Goal: Book appointment/travel/reservation

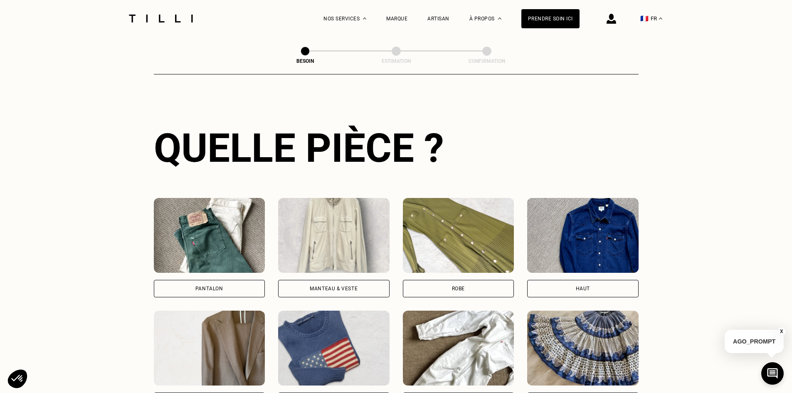
scroll to position [291, 0]
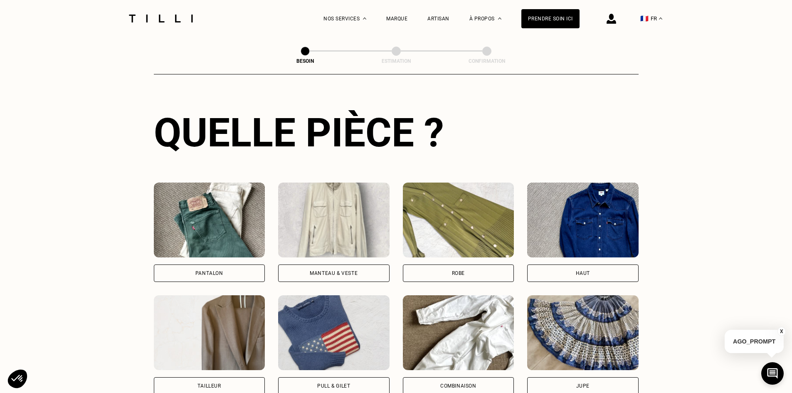
click at [209, 271] on div "Pantalon" at bounding box center [210, 273] width 28 height 5
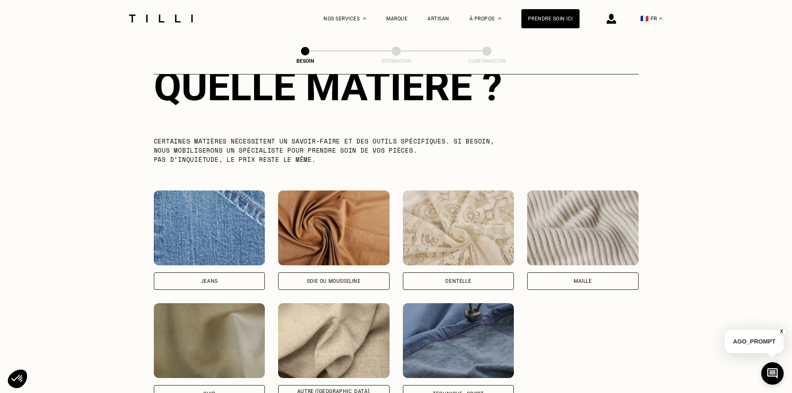
scroll to position [808, 0]
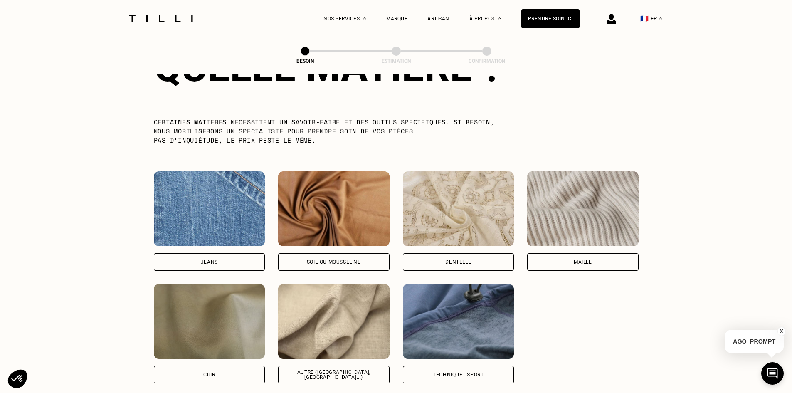
click at [346, 370] on div "Autre ([GEOGRAPHIC_DATA], [GEOGRAPHIC_DATA]...)" at bounding box center [333, 375] width 97 height 10
select select "FR"
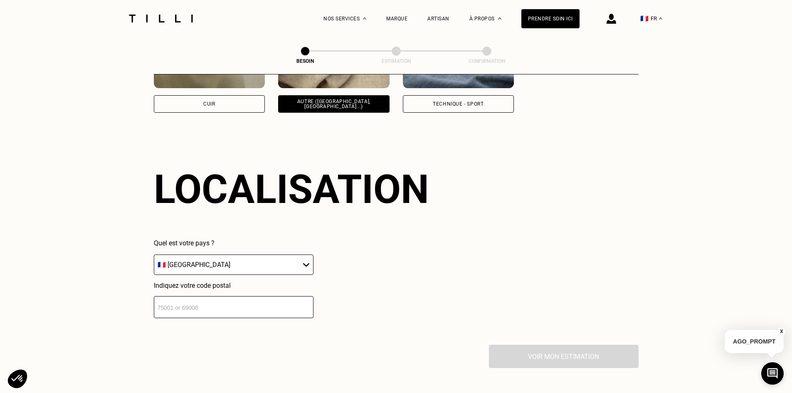
scroll to position [1119, 0]
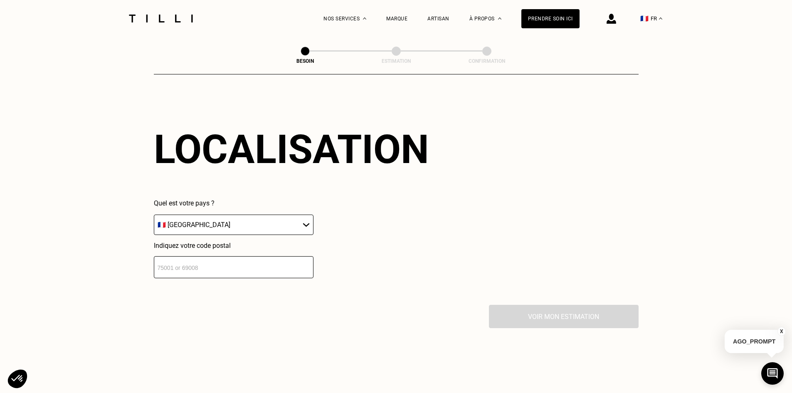
click at [211, 263] on input "number" at bounding box center [234, 267] width 160 height 22
type input "92100"
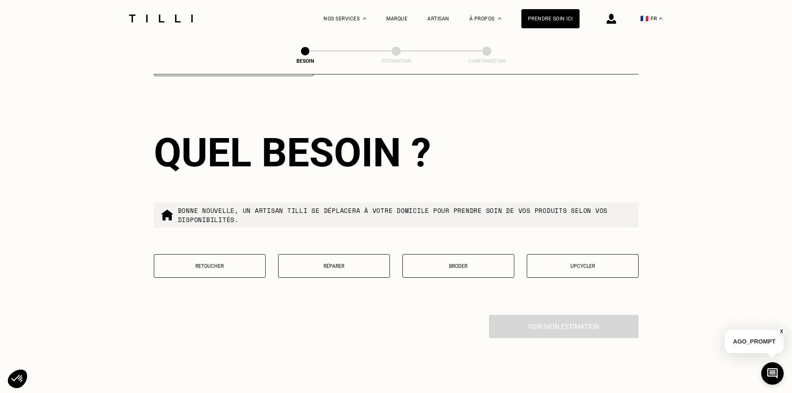
scroll to position [1325, 0]
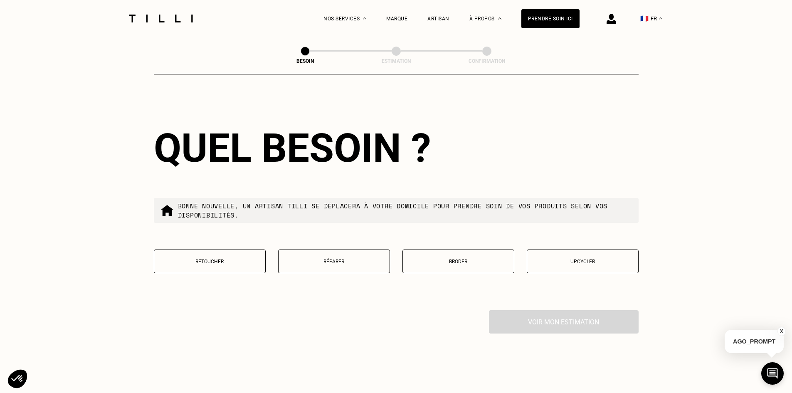
click at [242, 261] on button "Retoucher" at bounding box center [210, 262] width 112 height 24
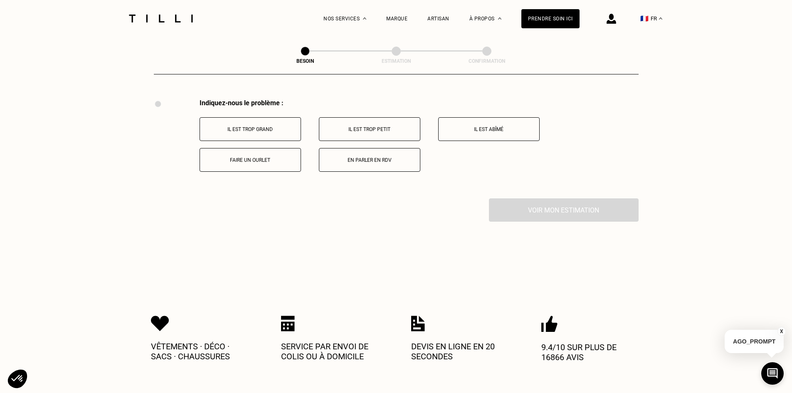
scroll to position [1539, 0]
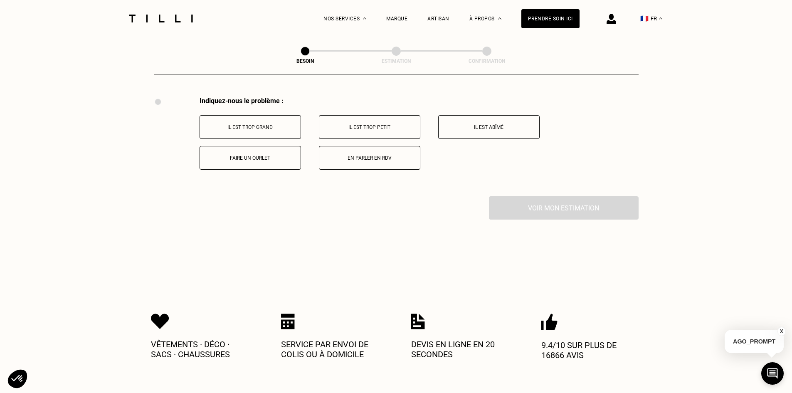
click at [257, 155] on p "Faire un ourlet" at bounding box center [250, 158] width 92 height 6
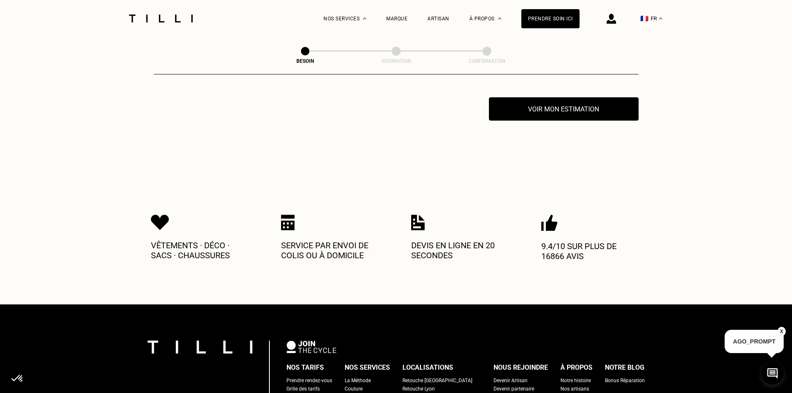
scroll to position [1638, 0]
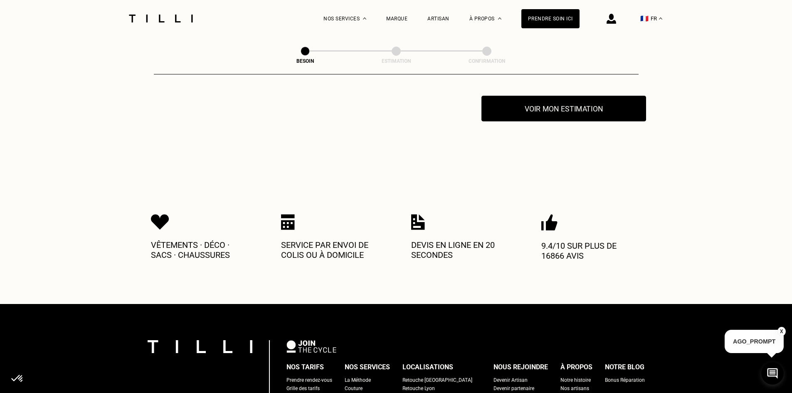
click at [575, 110] on button "Voir mon estimation" at bounding box center [564, 109] width 165 height 26
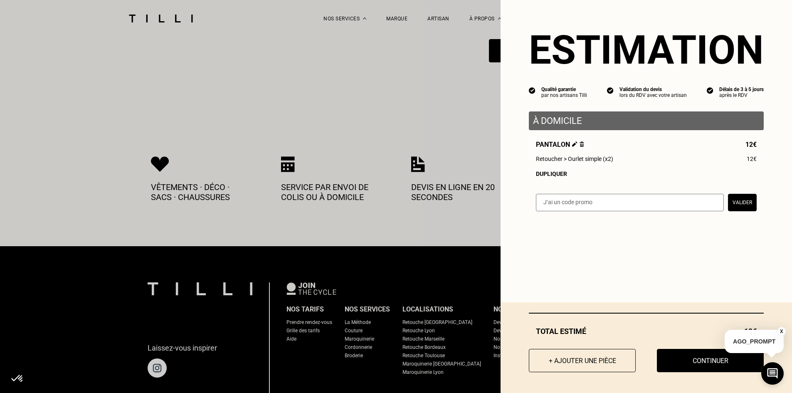
scroll to position [1721, 0]
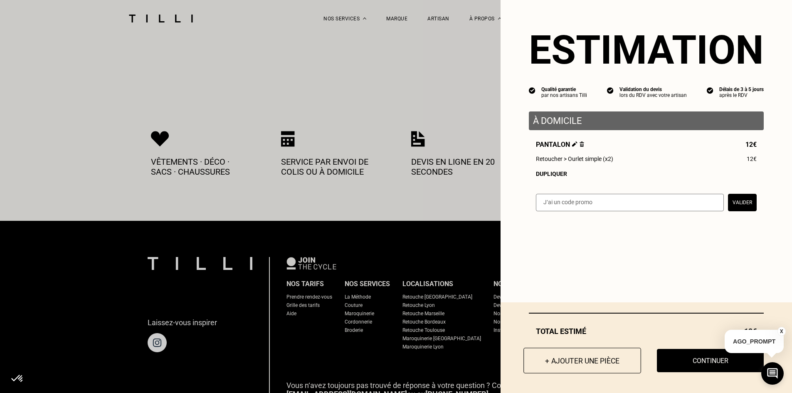
click at [561, 362] on button "+ Ajouter une pièce" at bounding box center [583, 361] width 118 height 26
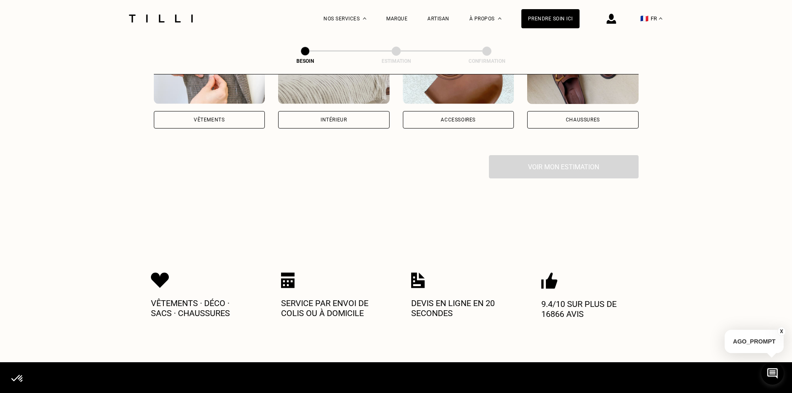
scroll to position [208, 0]
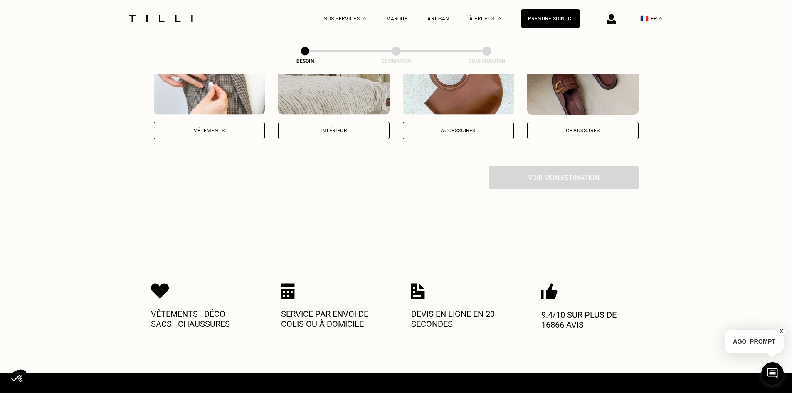
click at [214, 128] on div "Vêtements" at bounding box center [209, 130] width 31 height 5
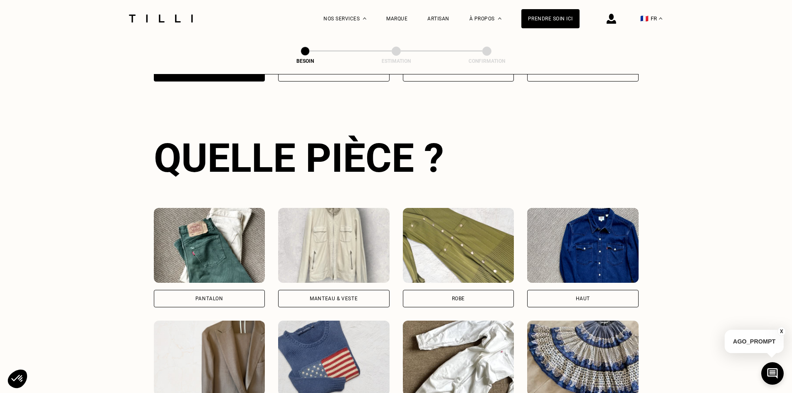
scroll to position [272, 0]
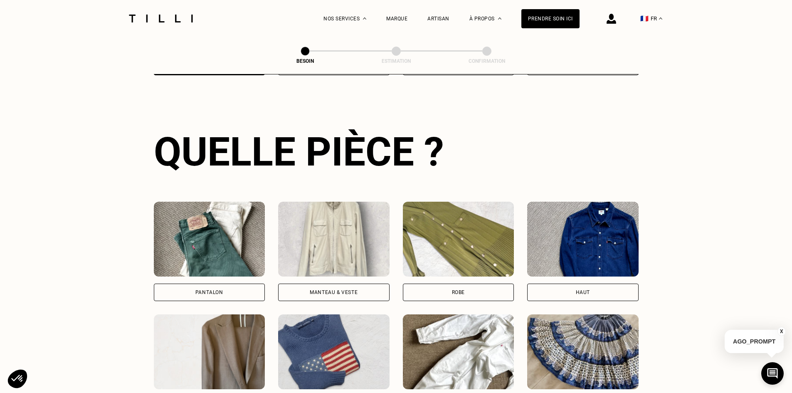
click at [223, 284] on div "Pantalon" at bounding box center [209, 292] width 111 height 17
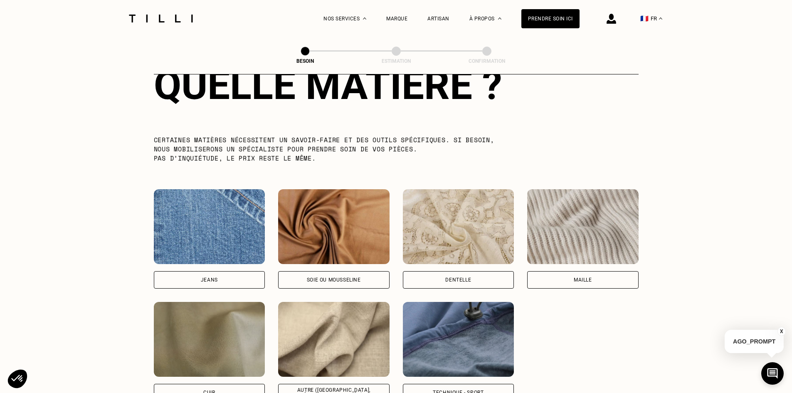
scroll to position [849, 0]
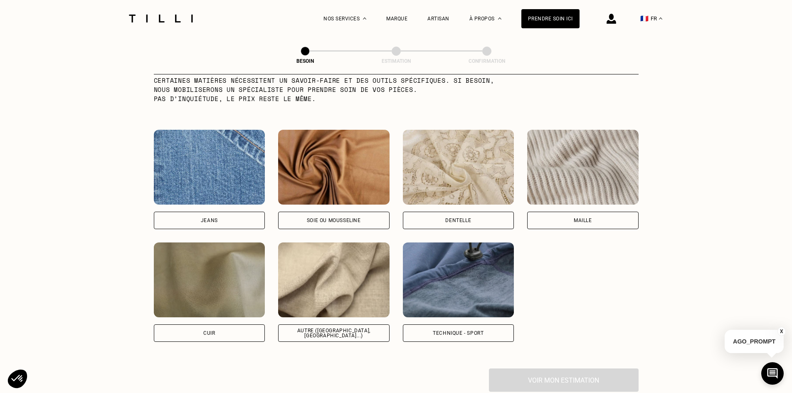
click at [352, 331] on div "Autre ([GEOGRAPHIC_DATA], [GEOGRAPHIC_DATA]...)" at bounding box center [333, 332] width 111 height 17
select select "FR"
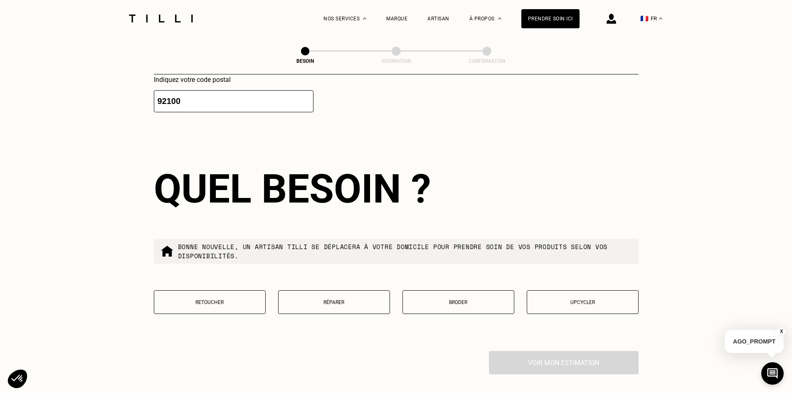
scroll to position [1285, 0]
click at [221, 293] on button "Retoucher" at bounding box center [210, 302] width 112 height 24
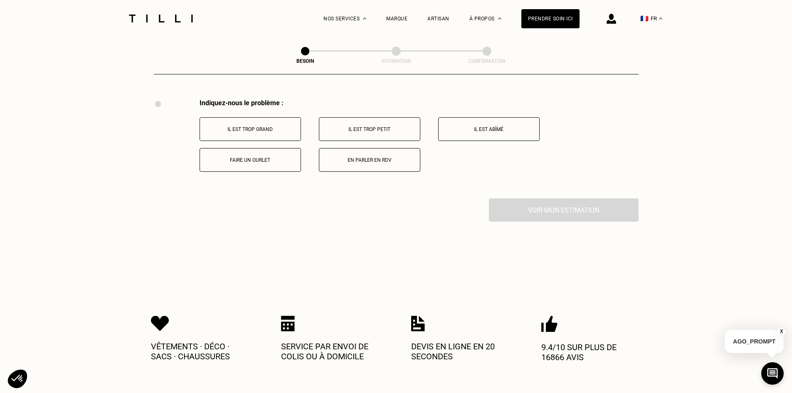
scroll to position [1539, 0]
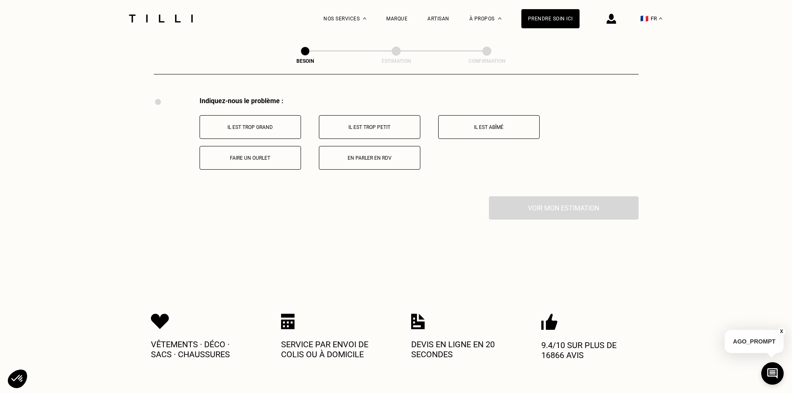
click at [255, 155] on p "Faire un ourlet" at bounding box center [250, 158] width 92 height 6
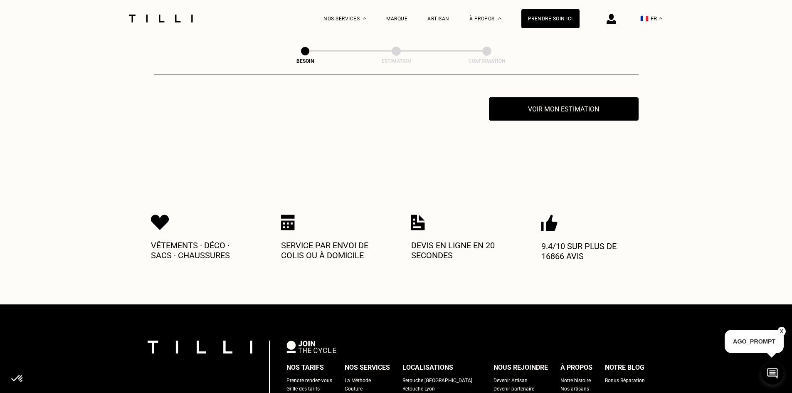
scroll to position [1638, 0]
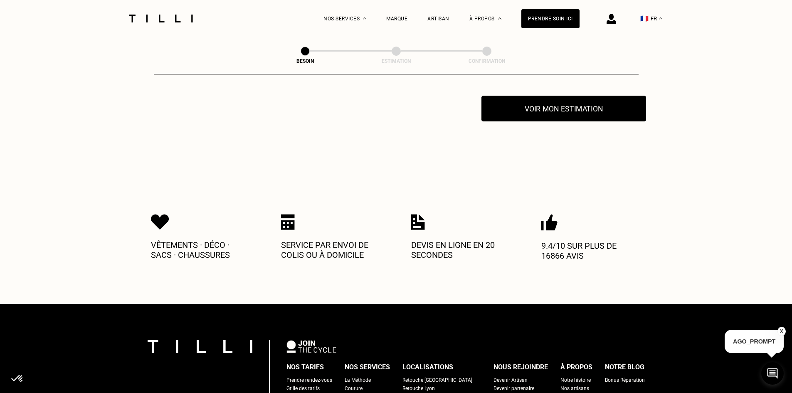
click at [601, 99] on button "Voir mon estimation" at bounding box center [564, 109] width 165 height 26
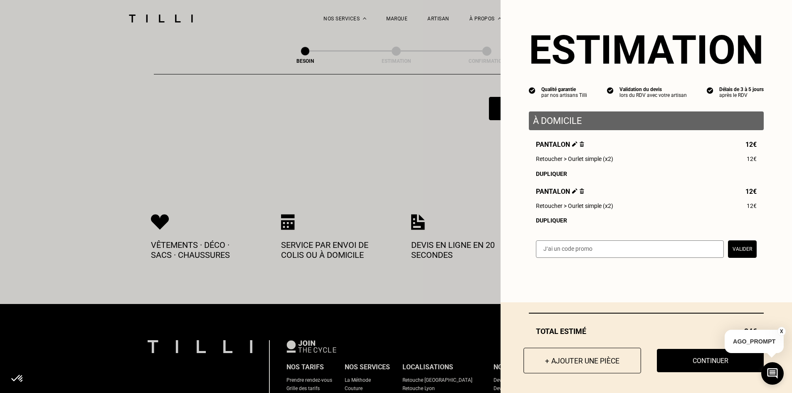
click at [576, 361] on button "+ Ajouter une pièce" at bounding box center [583, 361] width 118 height 26
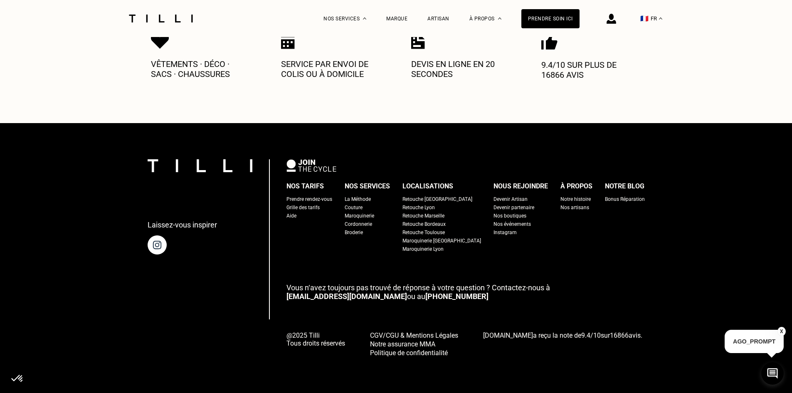
scroll to position [0, 0]
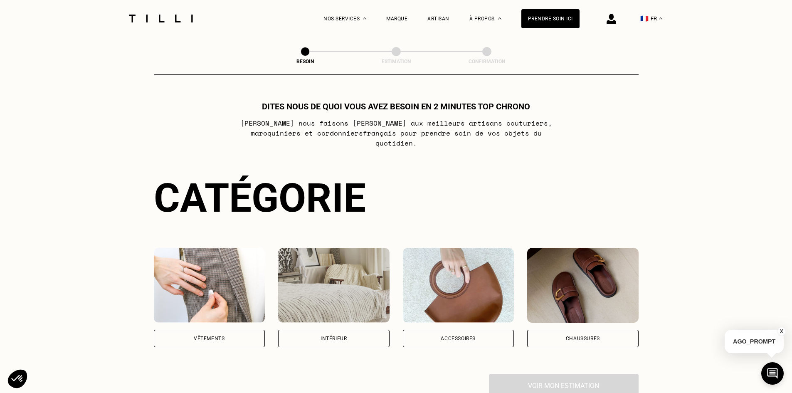
click at [209, 336] on div "Vêtements" at bounding box center [209, 338] width 31 height 5
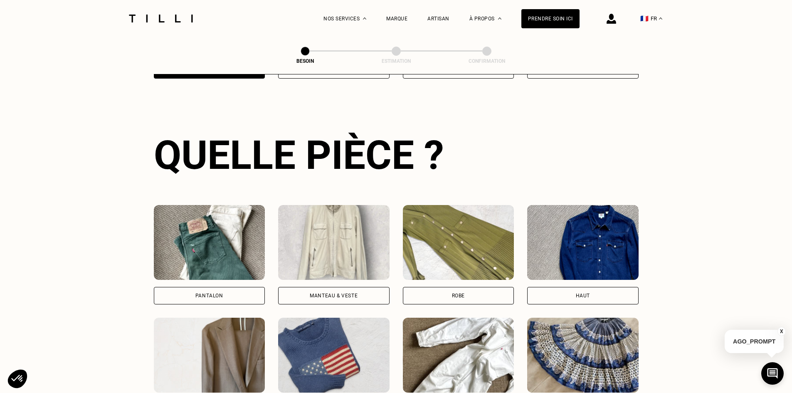
scroll to position [272, 0]
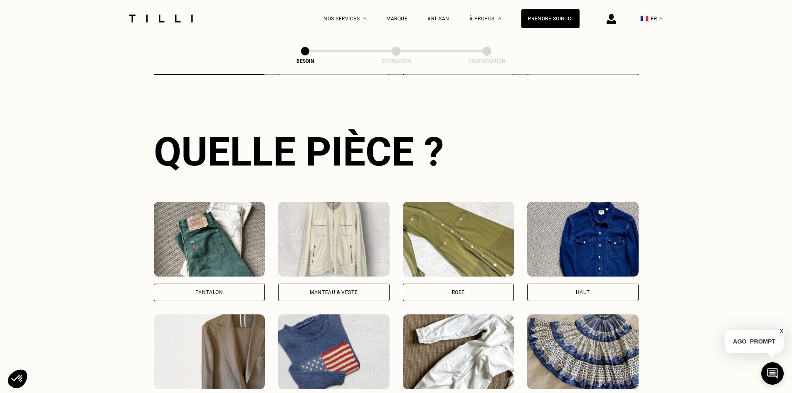
click at [208, 290] on div "Pantalon" at bounding box center [210, 292] width 28 height 5
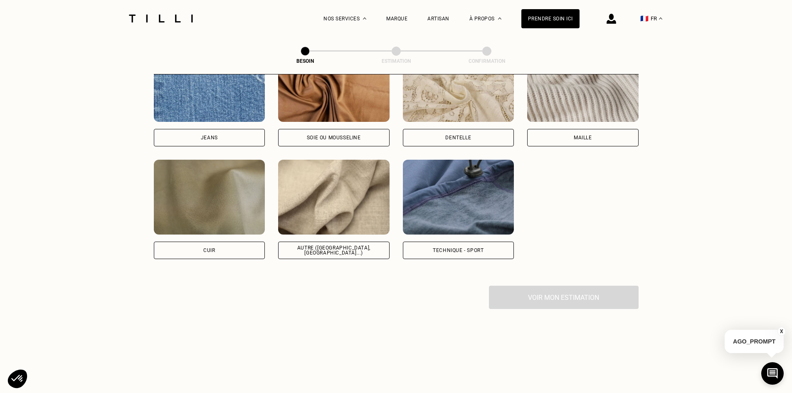
scroll to position [933, 0]
click at [323, 241] on div "Autre ([GEOGRAPHIC_DATA], [GEOGRAPHIC_DATA]...)" at bounding box center [333, 249] width 111 height 17
select select "FR"
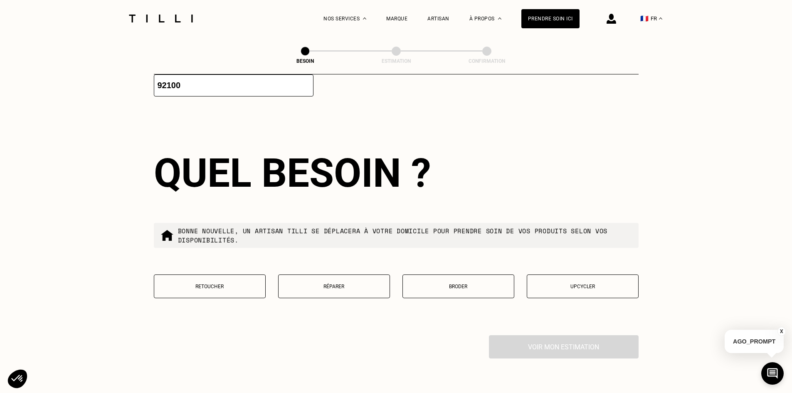
scroll to position [1339, 0]
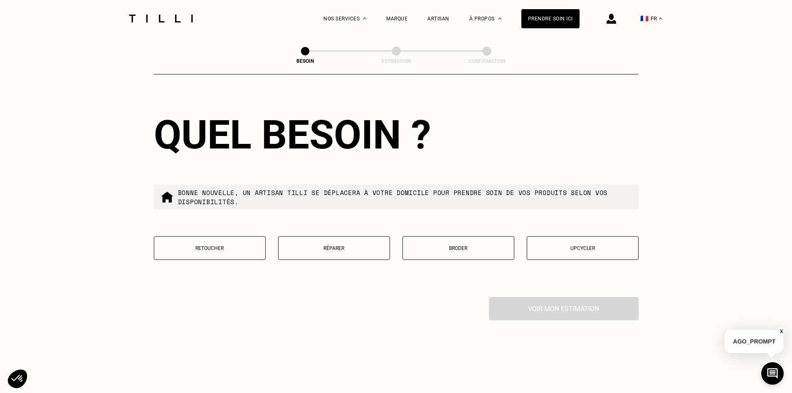
click at [211, 247] on p "Retoucher" at bounding box center [209, 248] width 103 height 6
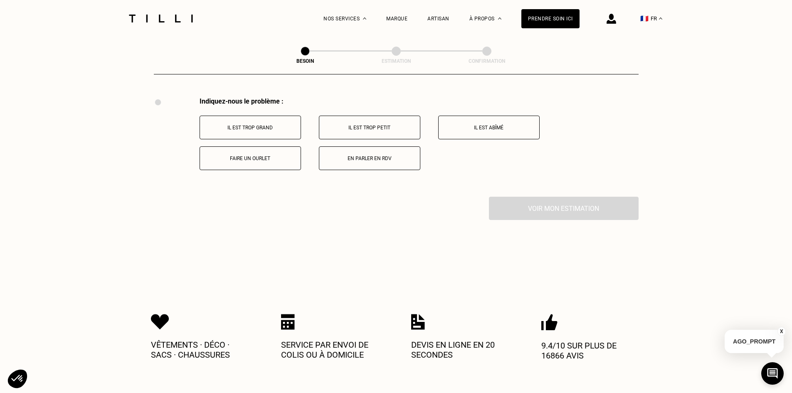
scroll to position [1539, 0]
click at [259, 156] on p "Faire un ourlet" at bounding box center [250, 158] width 92 height 6
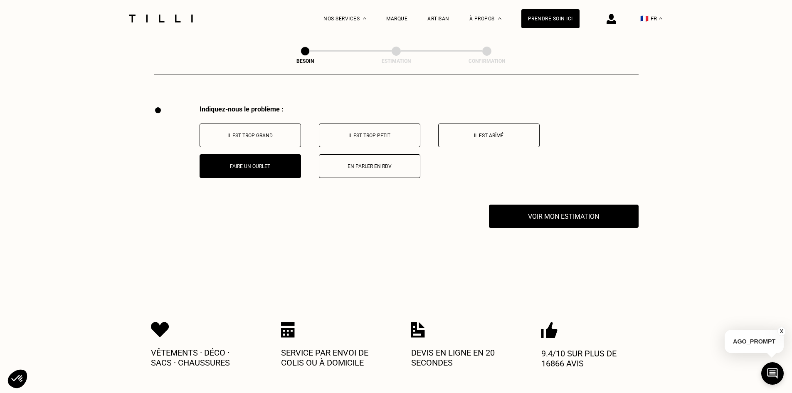
scroll to position [1513, 0]
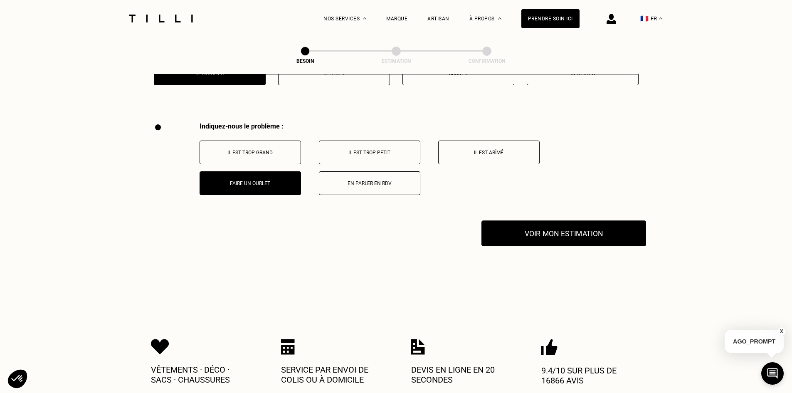
click at [565, 231] on button "Voir mon estimation" at bounding box center [564, 233] width 165 height 26
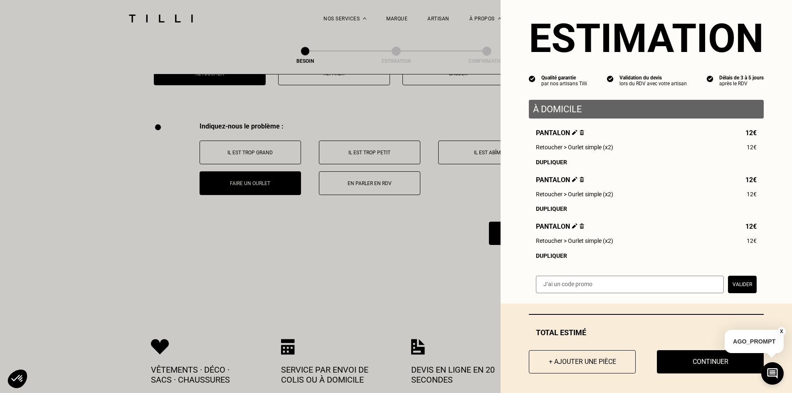
scroll to position [18, 0]
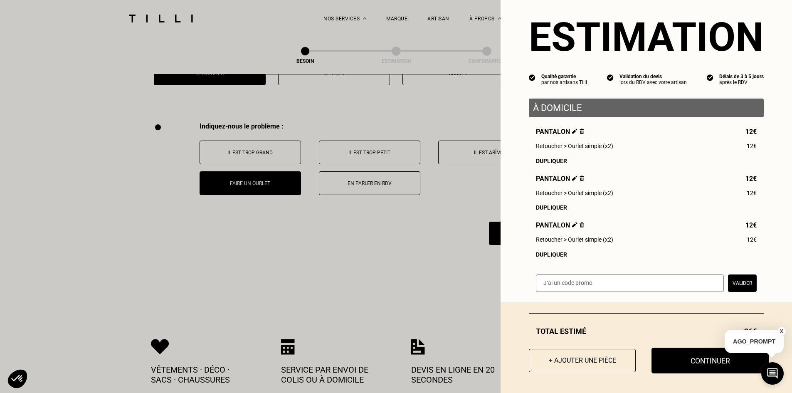
click at [680, 358] on button "Continuer" at bounding box center [711, 361] width 118 height 26
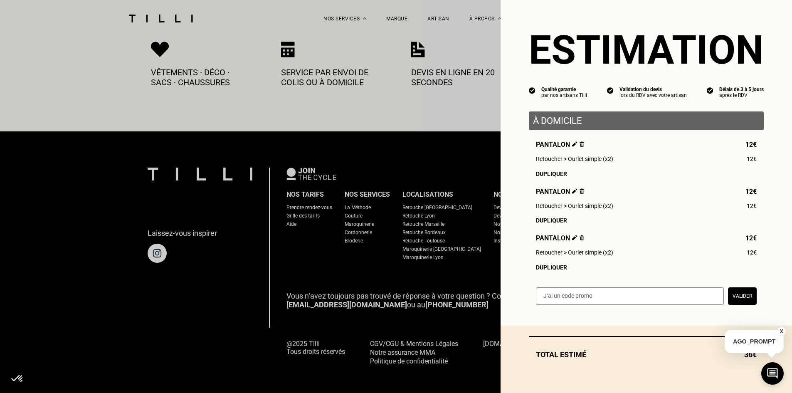
scroll to position [0, 0]
select select "FR"
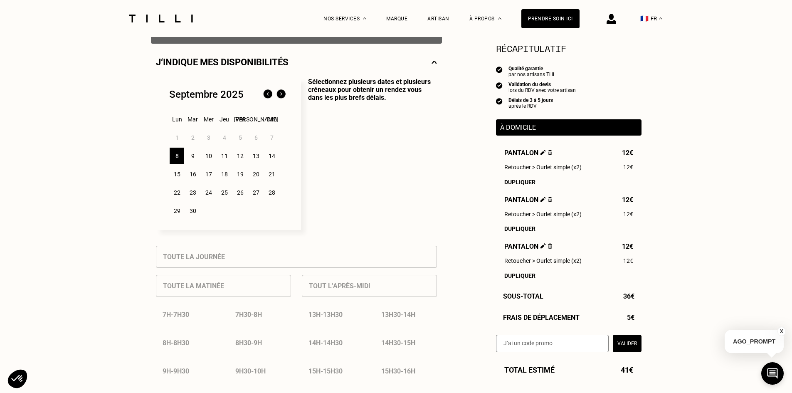
scroll to position [166, 0]
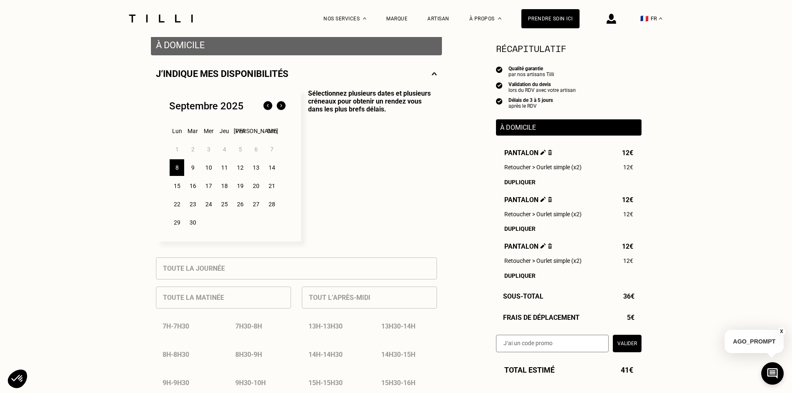
click at [242, 171] on div "12" at bounding box center [240, 167] width 15 height 17
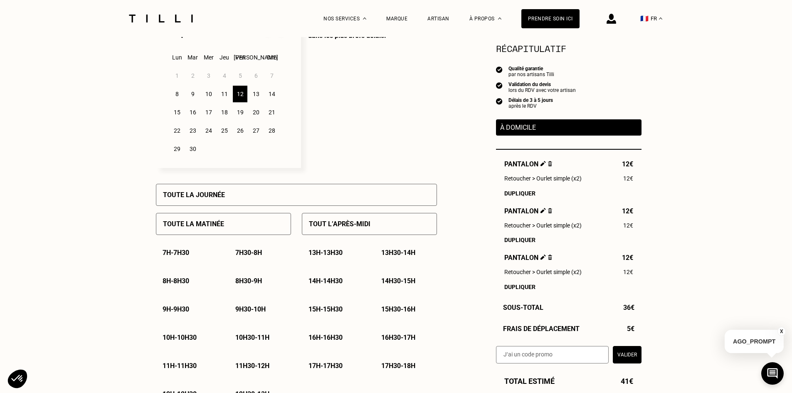
scroll to position [250, 0]
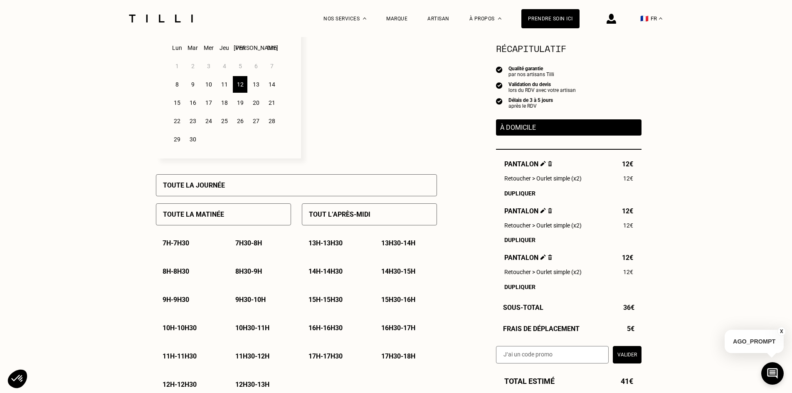
click at [178, 302] on p "9h - 9h30" at bounding box center [176, 300] width 27 height 8
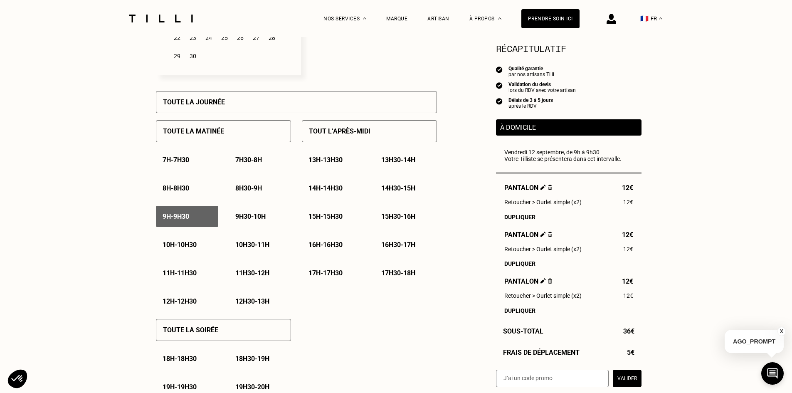
scroll to position [125, 0]
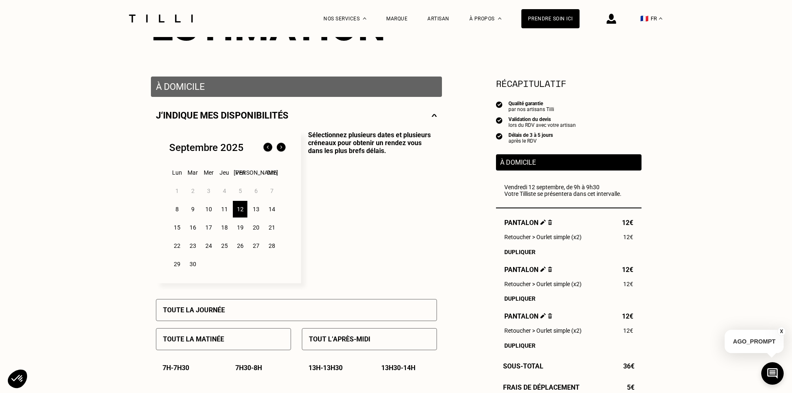
click at [256, 212] on div "13" at bounding box center [256, 209] width 15 height 17
click at [241, 314] on div "Toute la journée" at bounding box center [296, 310] width 281 height 22
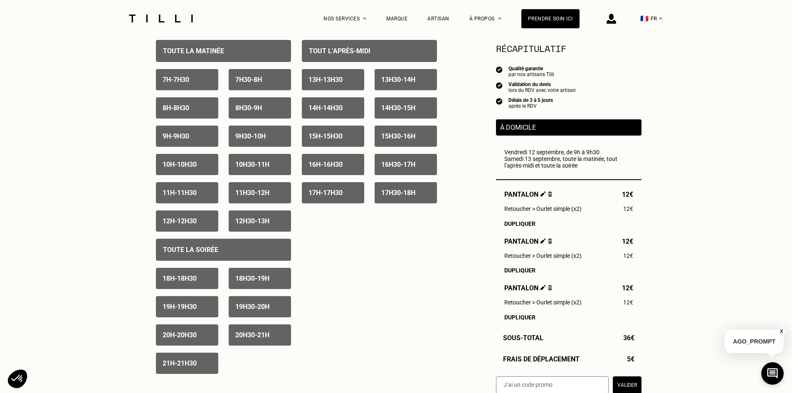
scroll to position [582, 0]
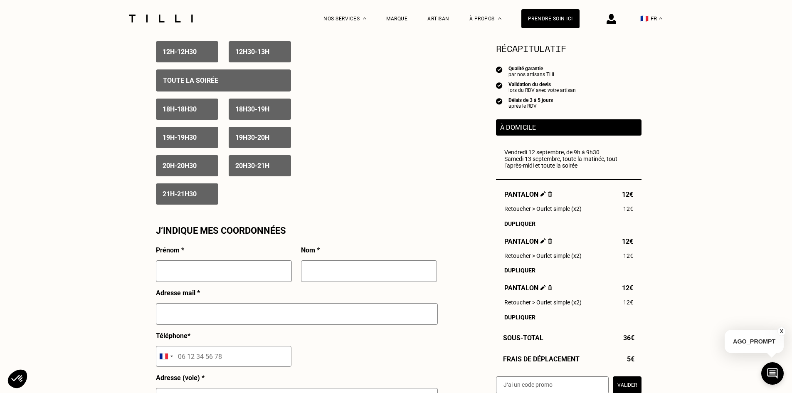
click at [220, 275] on input "text" at bounding box center [224, 271] width 136 height 22
type input "[PERSON_NAME]"
type input "chapel"
type input "[EMAIL_ADDRESS][DOMAIN_NAME]"
type input "06 65 25 94 93"
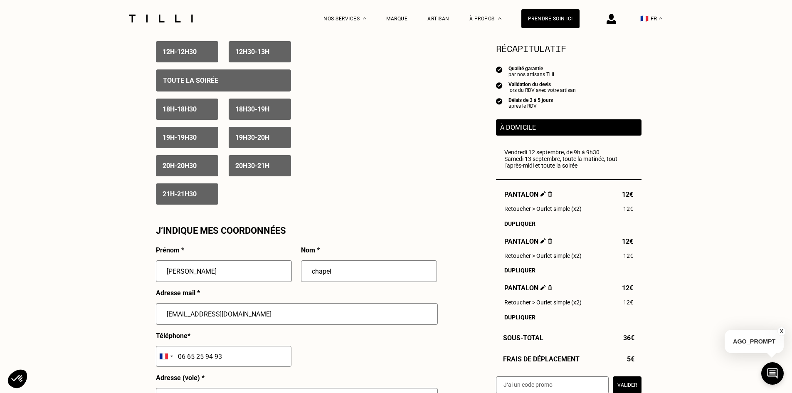
type input "[STREET_ADDRESS]"
type input "[GEOGRAPHIC_DATA]"
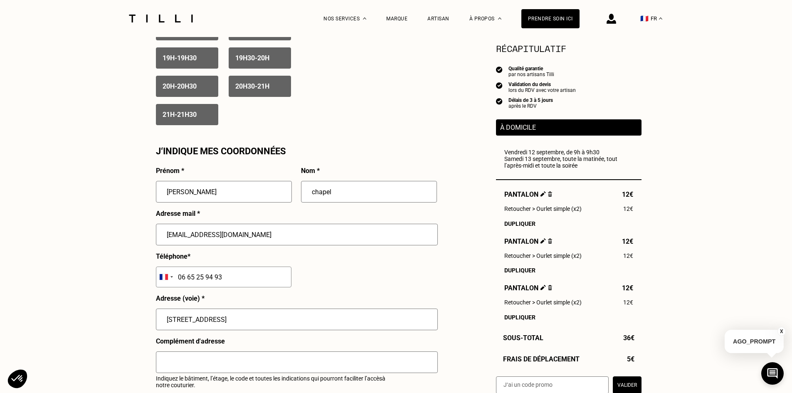
scroll to position [666, 0]
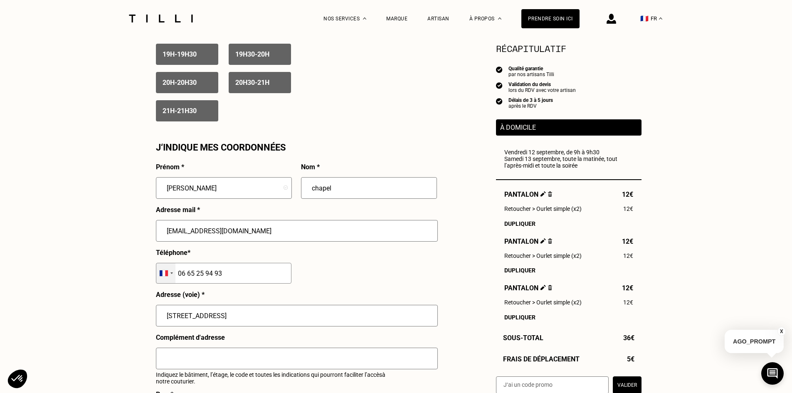
drag, startPoint x: 231, startPoint y: 275, endPoint x: 172, endPoint y: 275, distance: 58.7
click at [172, 275] on div "[GEOGRAPHIC_DATA] +93 [GEOGRAPHIC_DATA] +355 [GEOGRAPHIC_DATA] +213 [US_STATE] …" at bounding box center [224, 273] width 136 height 21
type input "06 60 35 32 61"
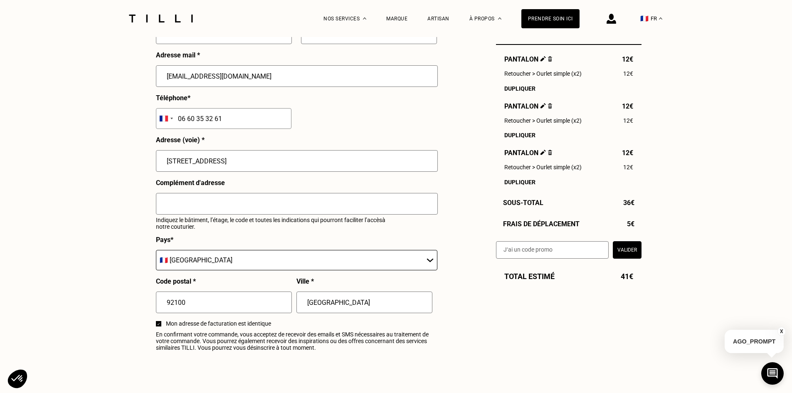
scroll to position [832, 0]
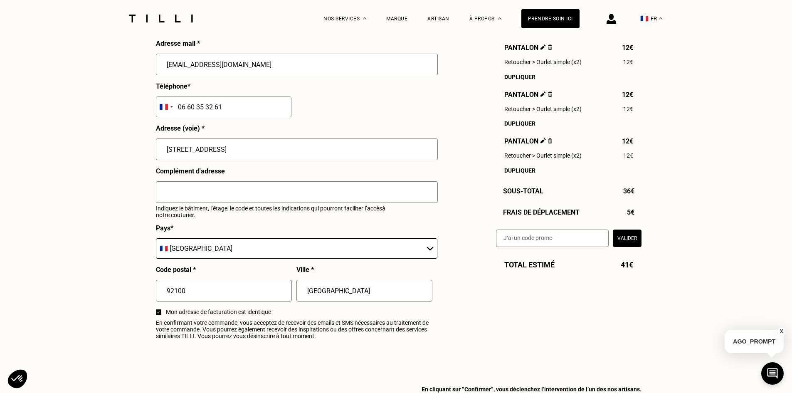
click at [186, 192] on input "text" at bounding box center [297, 192] width 282 height 22
type input "d"
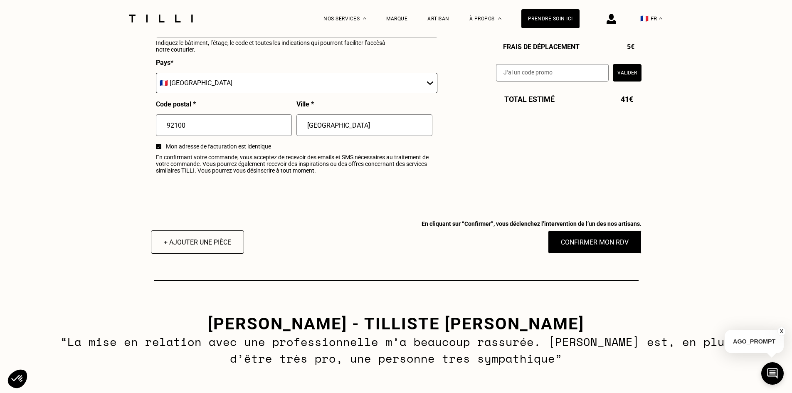
scroll to position [998, 0]
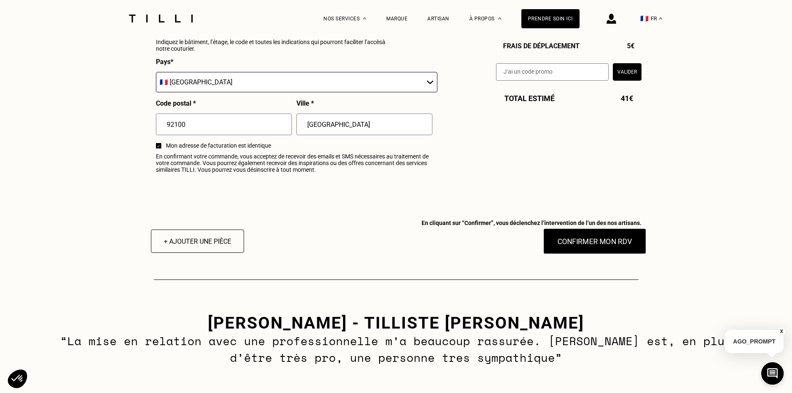
type input "code B8254 interphone chapel 5èm étage droite"
click at [578, 247] on button "Confirmer mon RDV" at bounding box center [594, 241] width 103 height 26
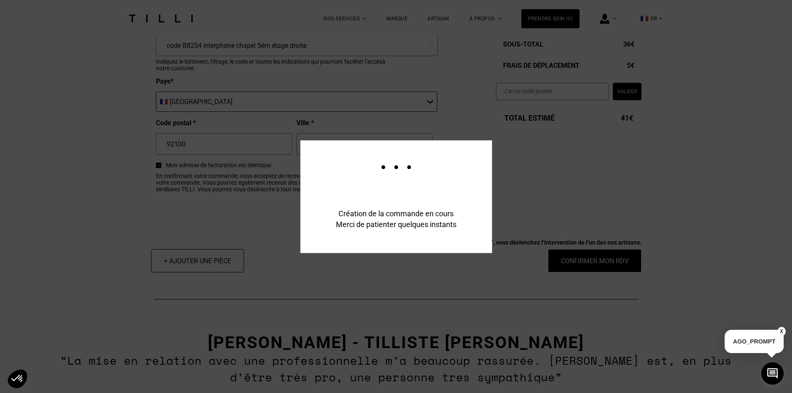
scroll to position [1019, 0]
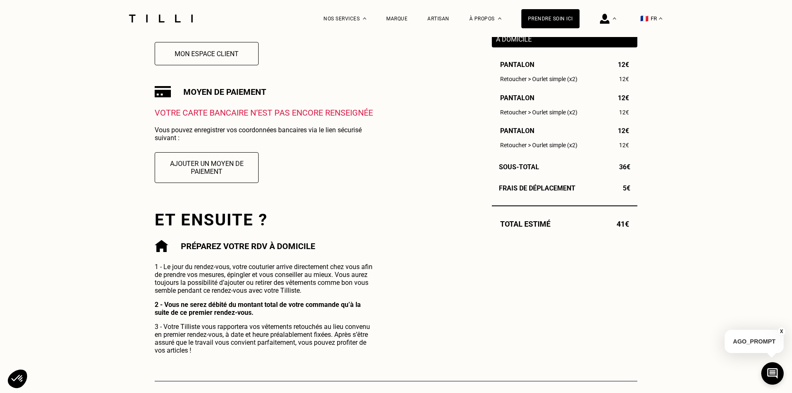
scroll to position [125, 0]
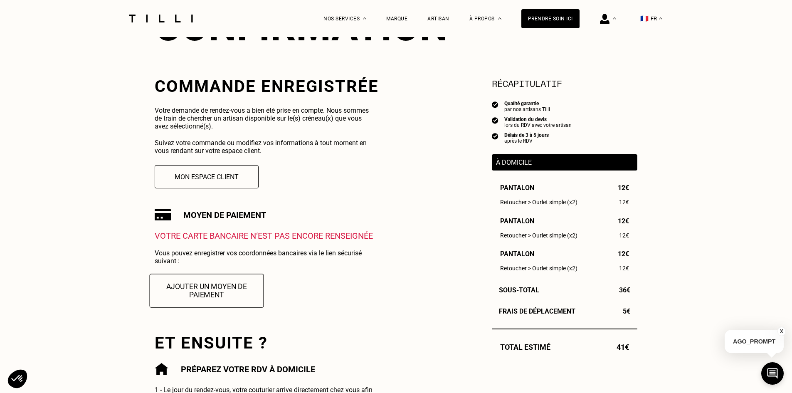
click at [203, 289] on button "Ajouter un moyen de paiement" at bounding box center [207, 291] width 114 height 34
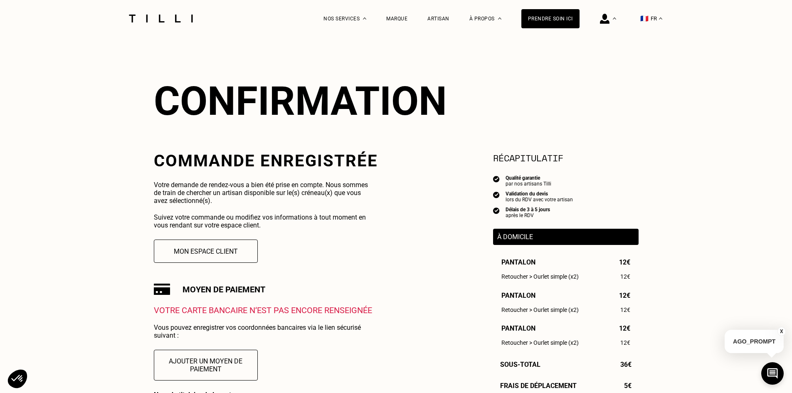
scroll to position [42, 0]
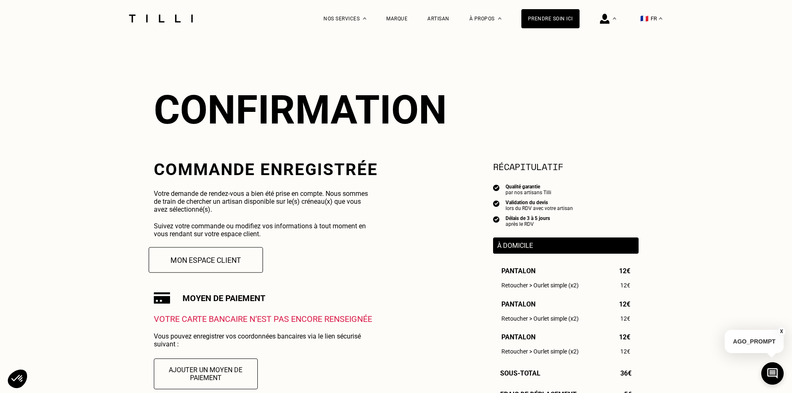
click at [179, 256] on button "Mon espace client" at bounding box center [206, 260] width 114 height 26
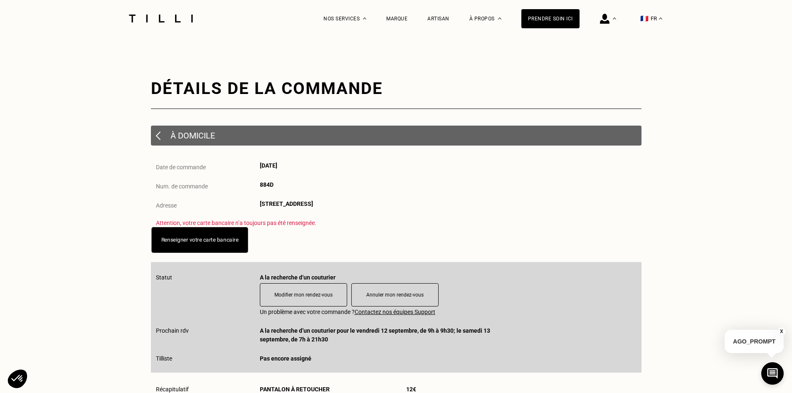
click at [212, 243] on link "Renseigner votre carte bancaire" at bounding box center [199, 240] width 77 height 6
